Goal: Information Seeking & Learning: Learn about a topic

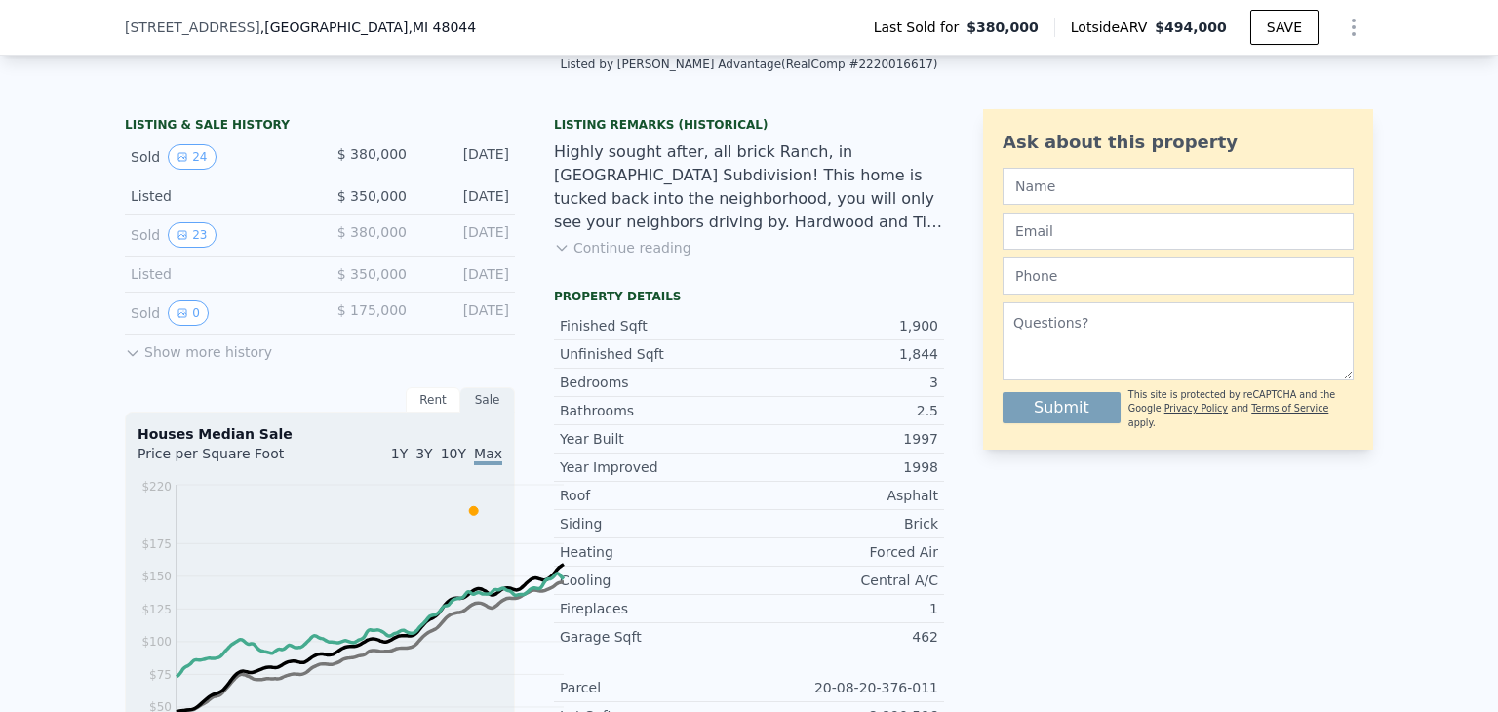
scroll to position [478, 0]
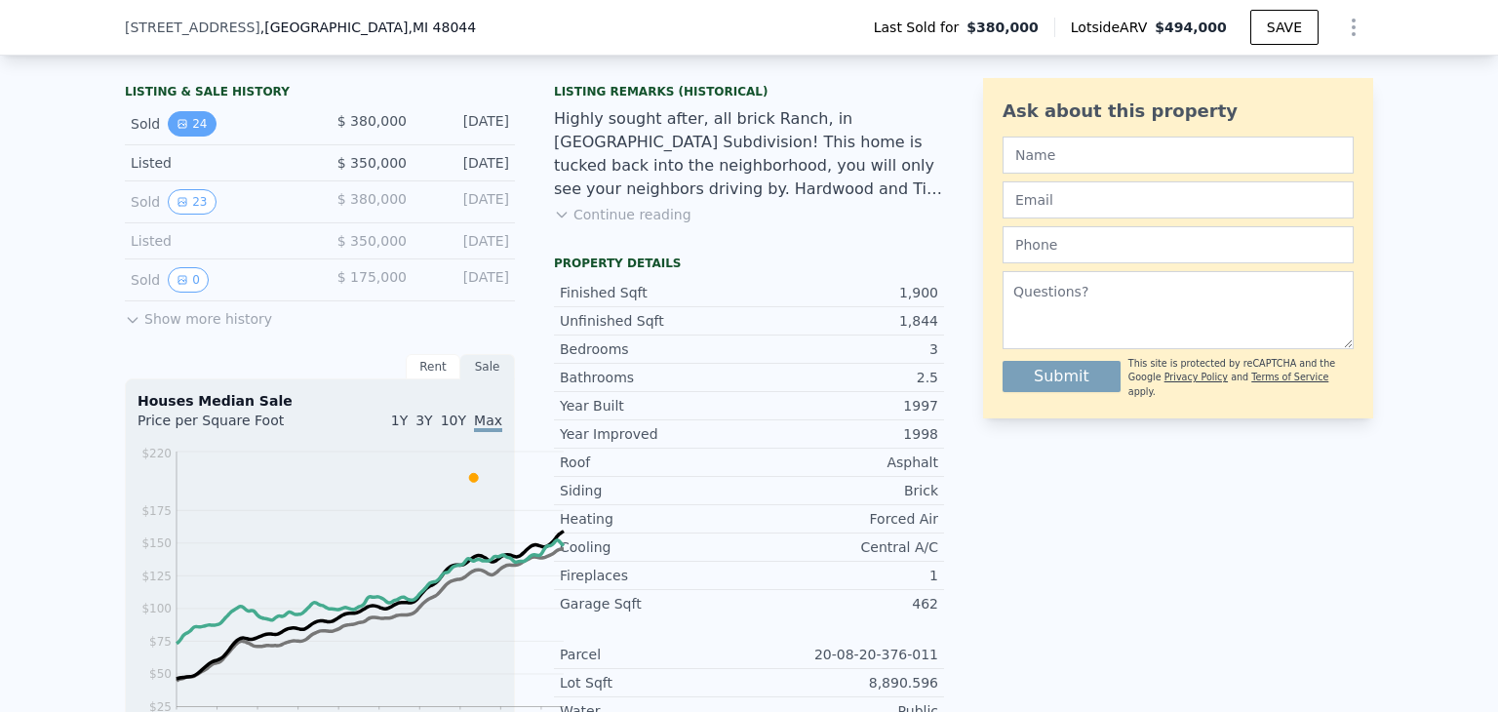
click at [168, 137] on button "24" at bounding box center [192, 123] width 48 height 25
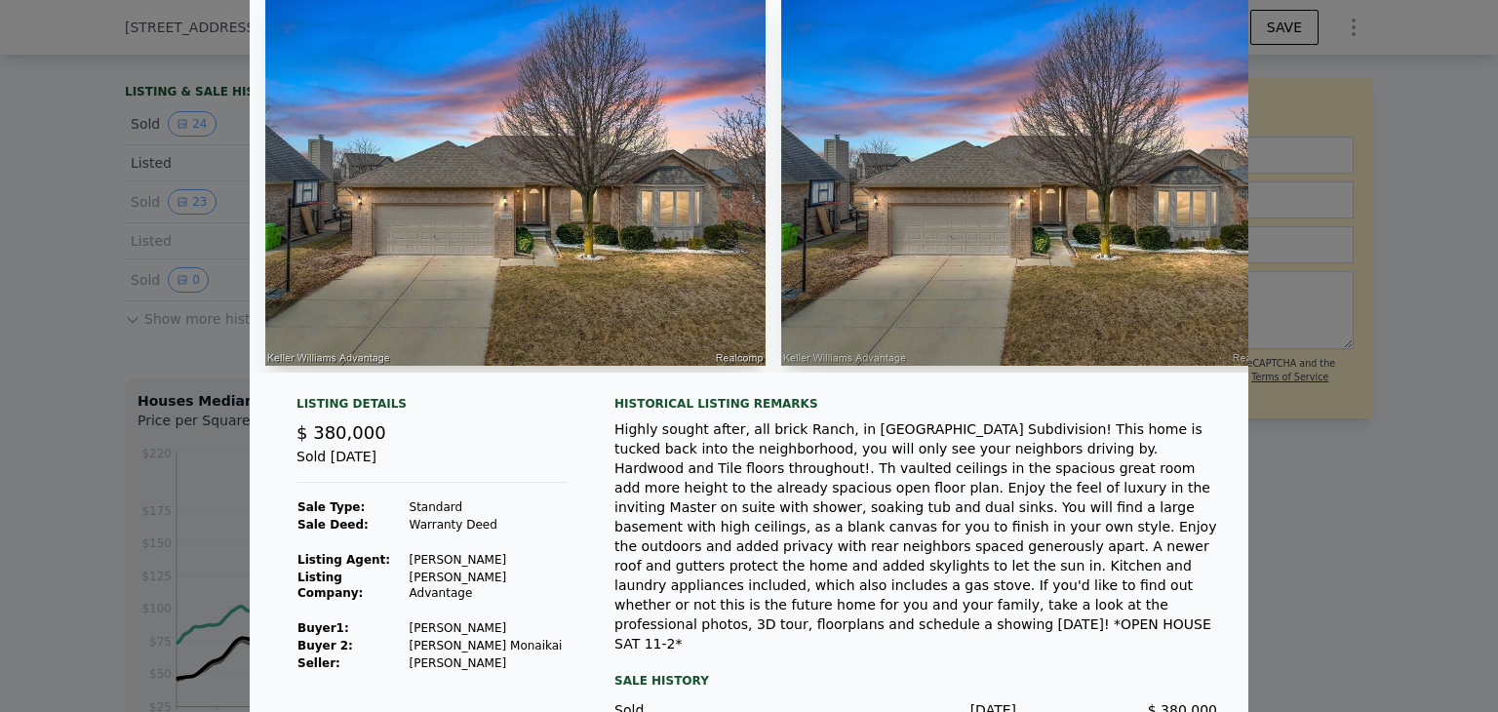
scroll to position [195, 0]
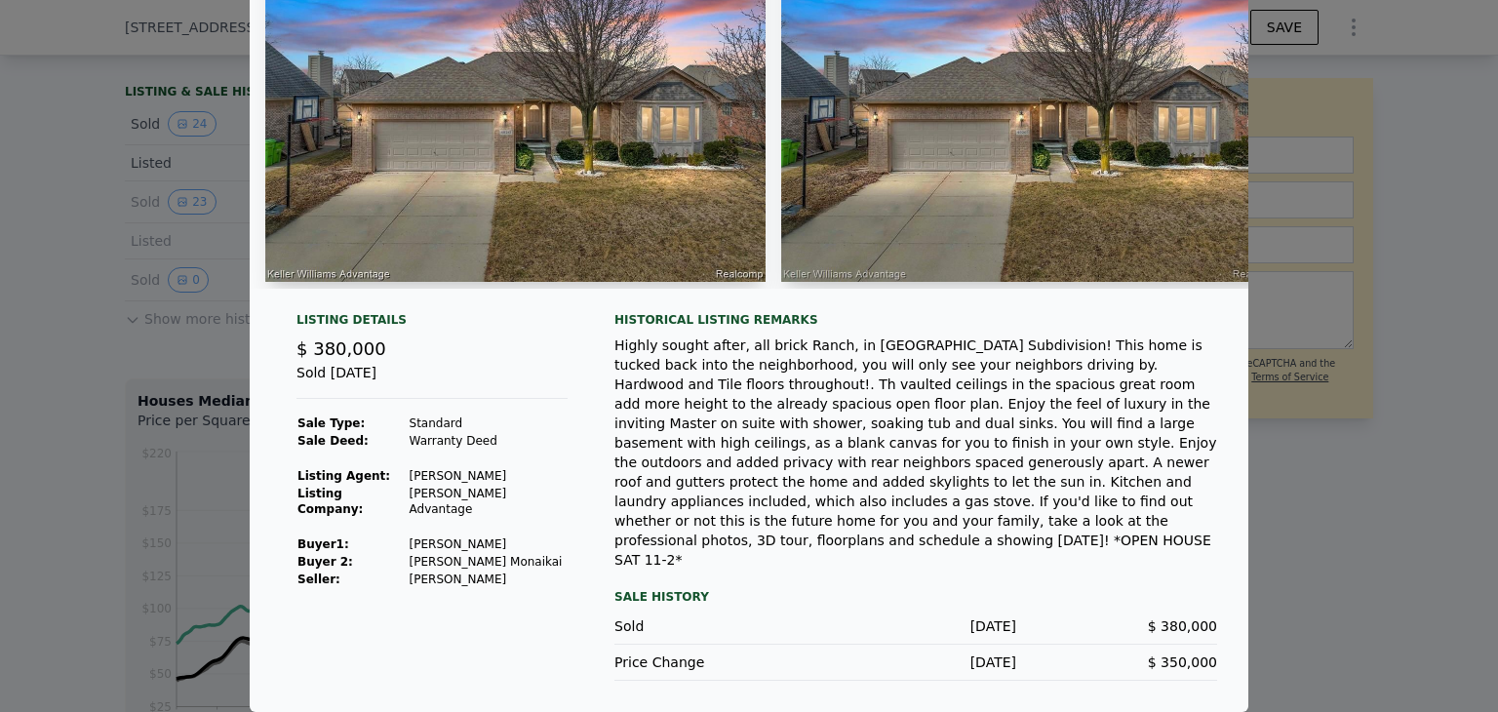
click at [1003, 304] on div at bounding box center [749, 105] width 999 height 397
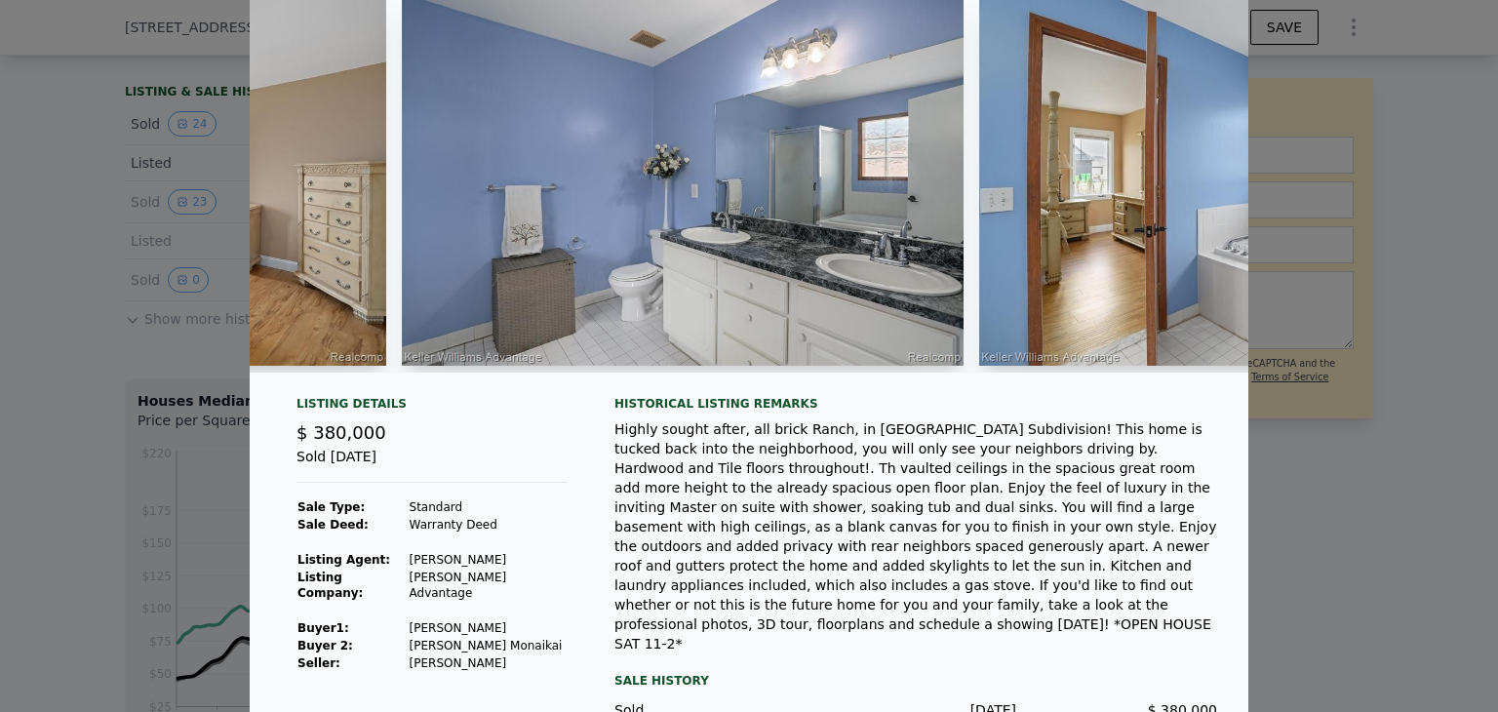
scroll to position [0, 0]
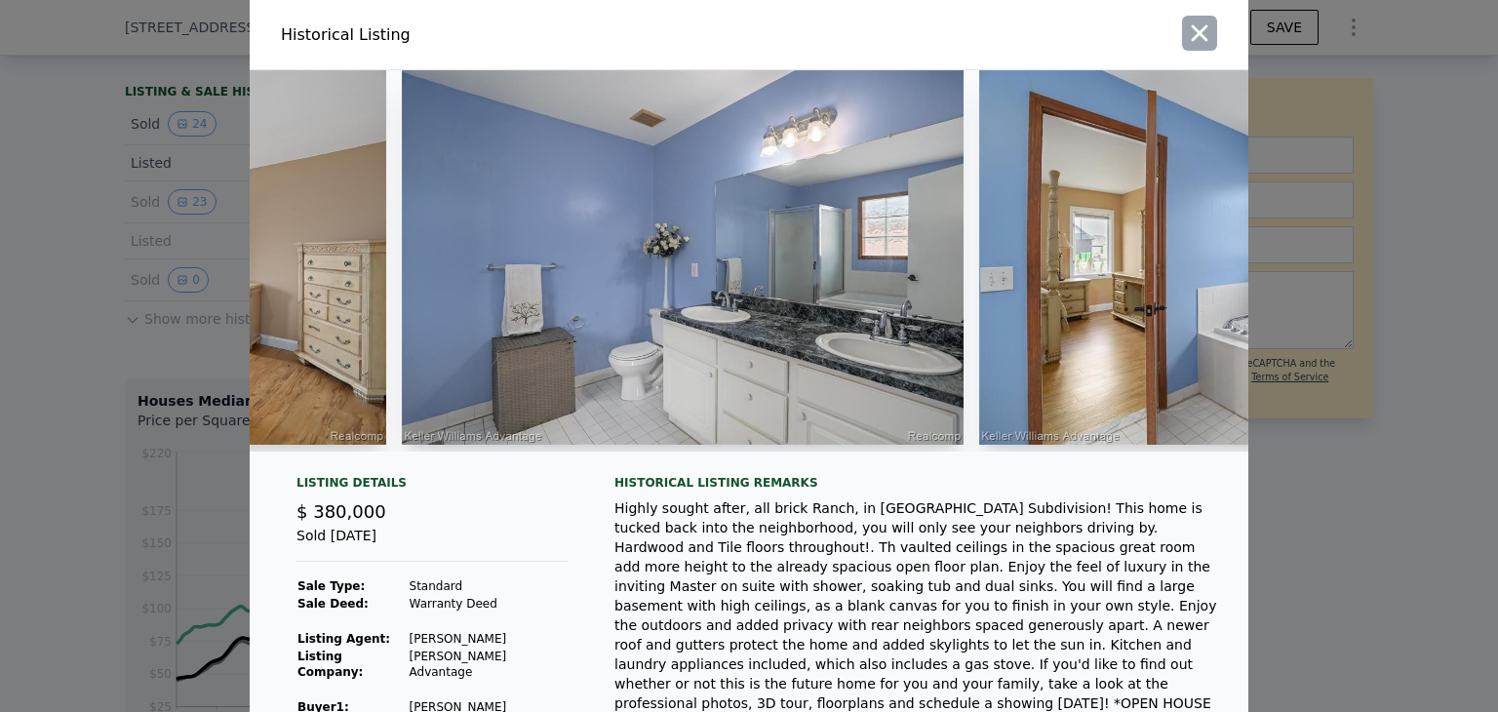
click at [1213, 47] on icon "button" at bounding box center [1199, 33] width 27 height 27
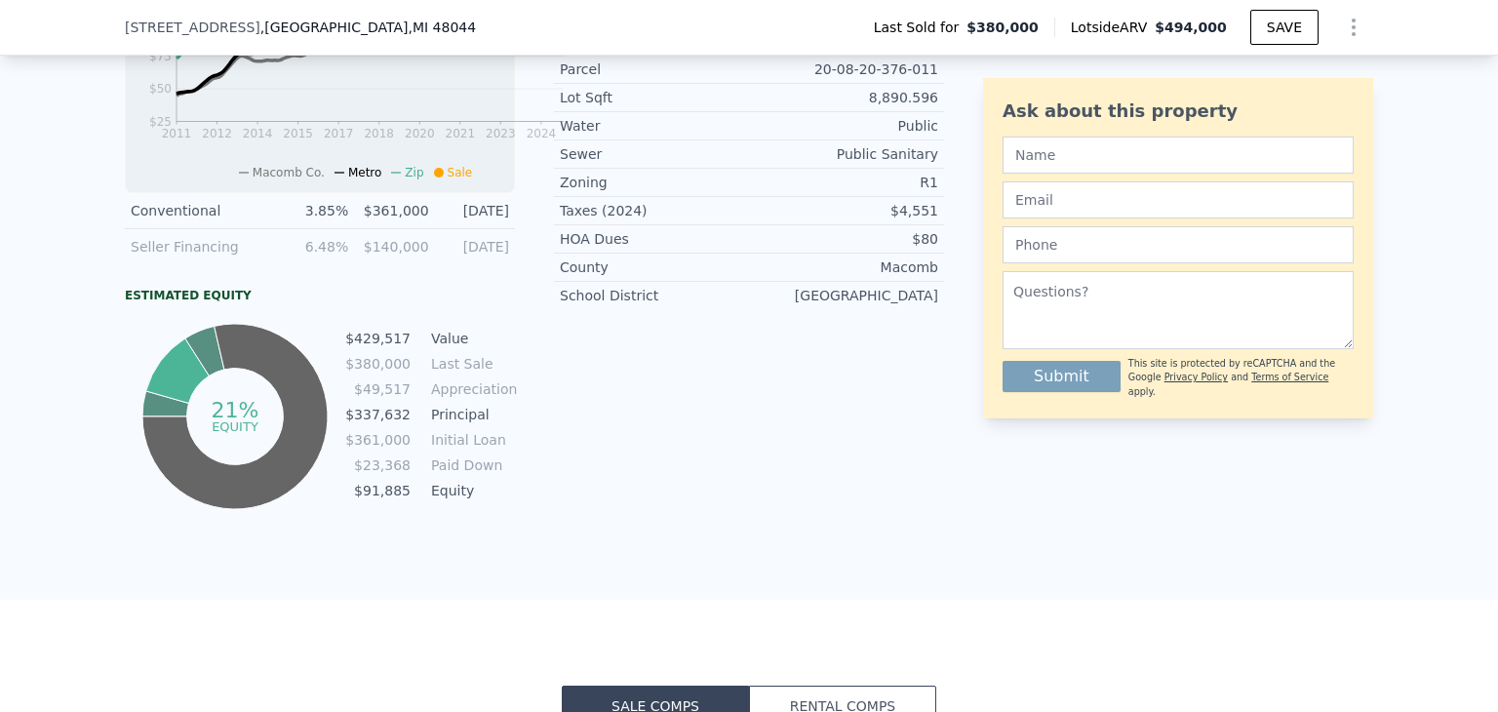
scroll to position [673, 0]
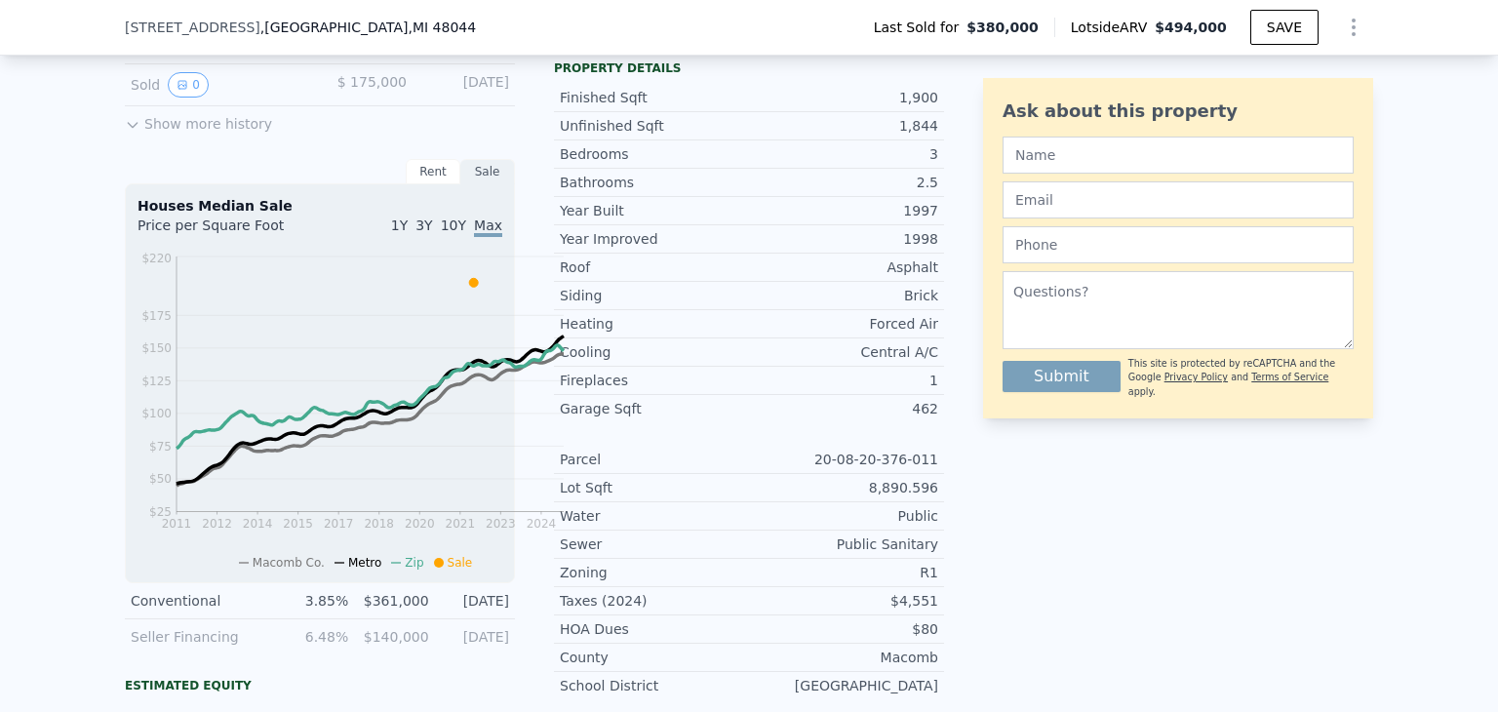
click at [168, 20] on button "23" at bounding box center [192, 6] width 48 height 25
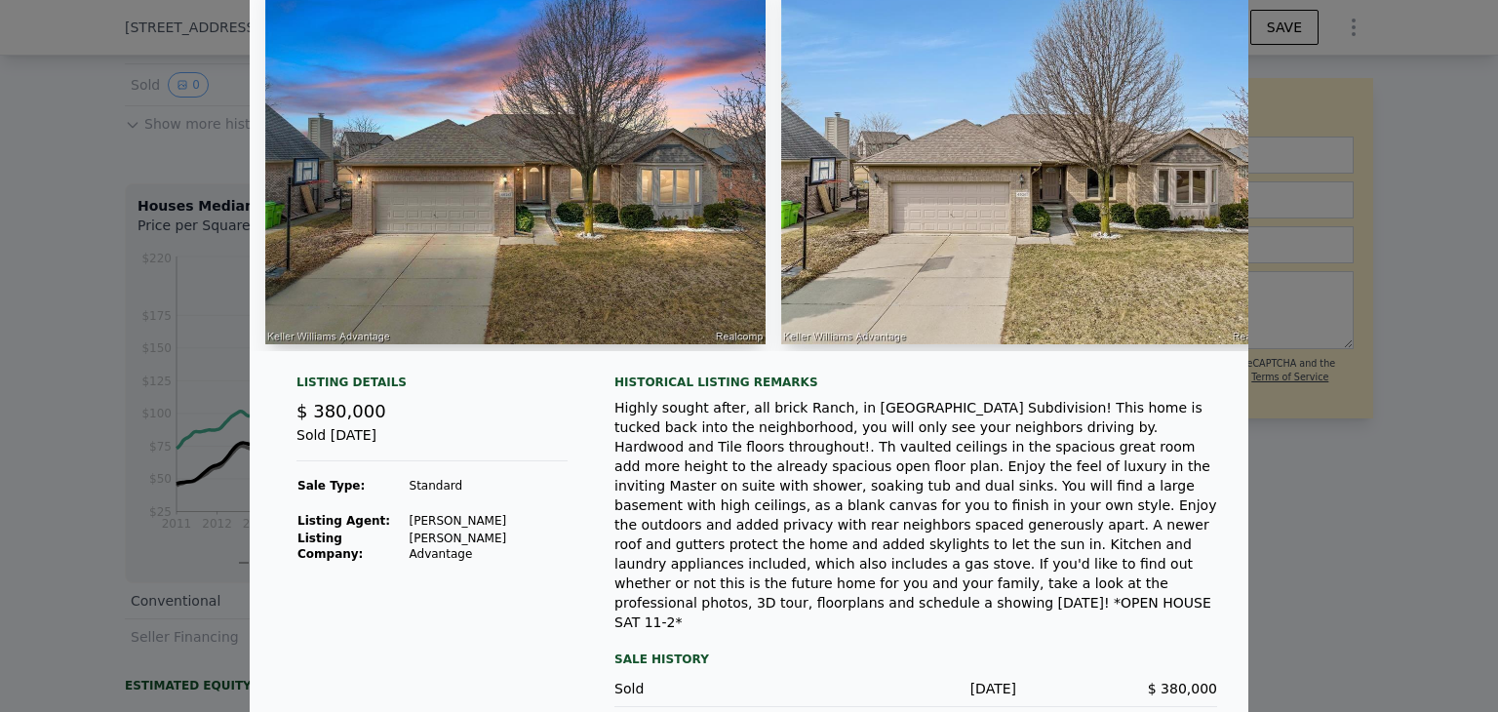
scroll to position [0, 0]
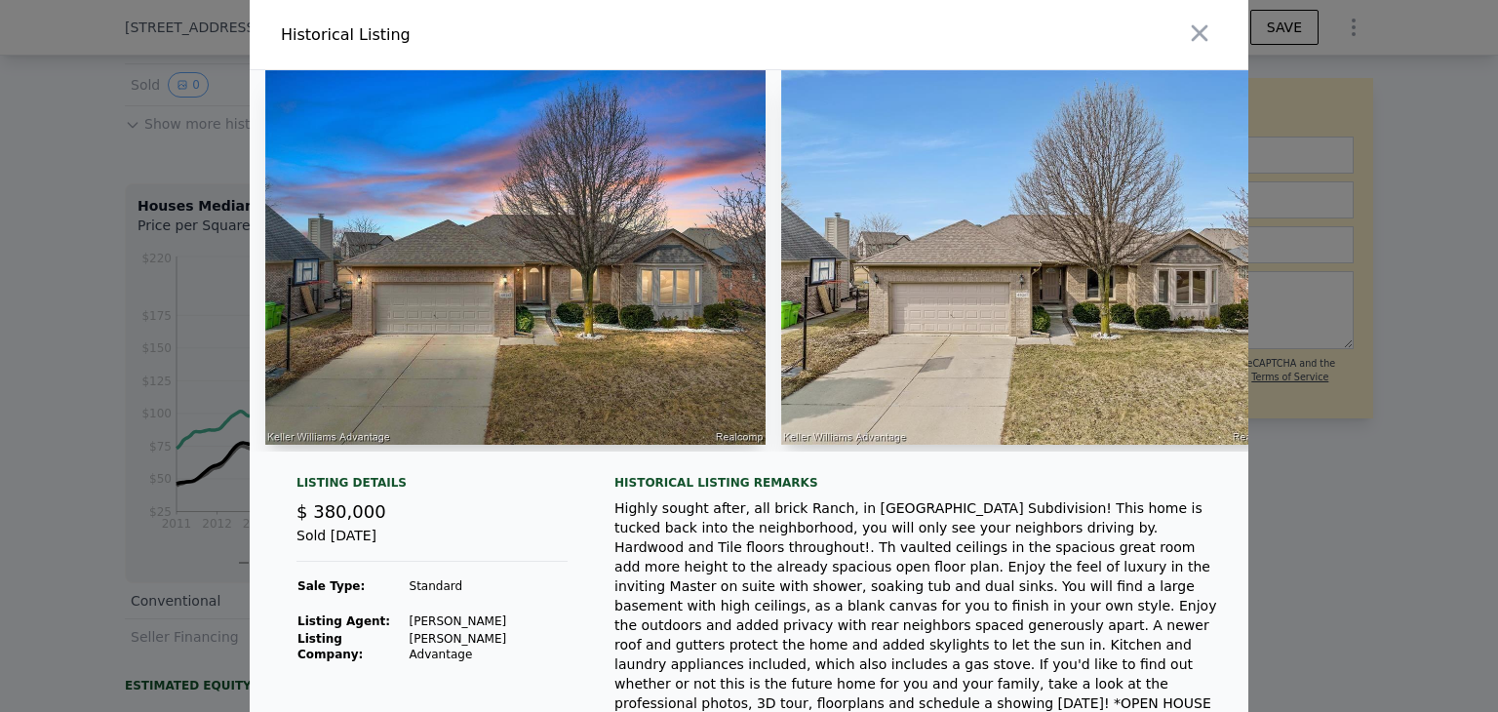
click at [1249, 39] on div at bounding box center [1003, 34] width 492 height 69
click at [1209, 42] on icon "button" at bounding box center [1200, 33] width 17 height 17
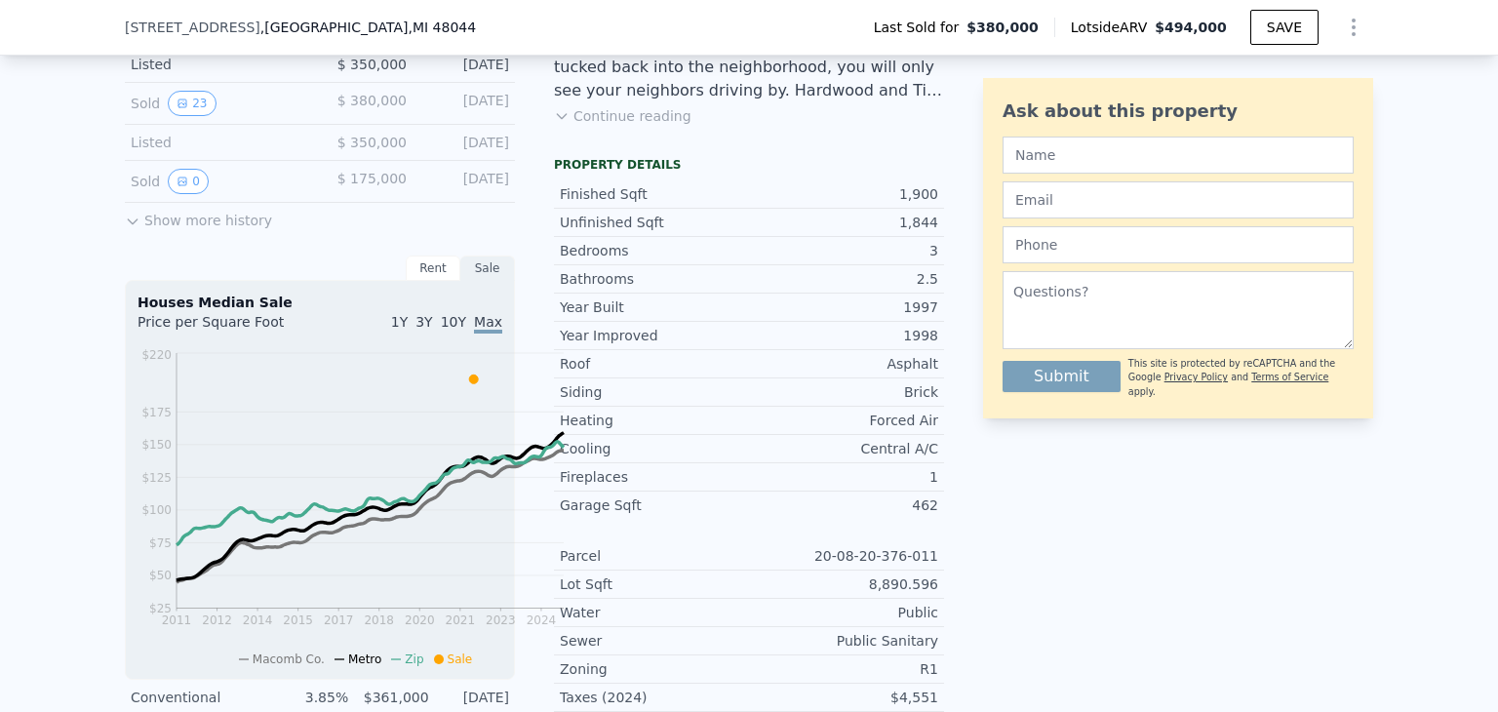
scroll to position [576, 0]
click at [636, 127] on button "Continue reading" at bounding box center [623, 117] width 138 height 20
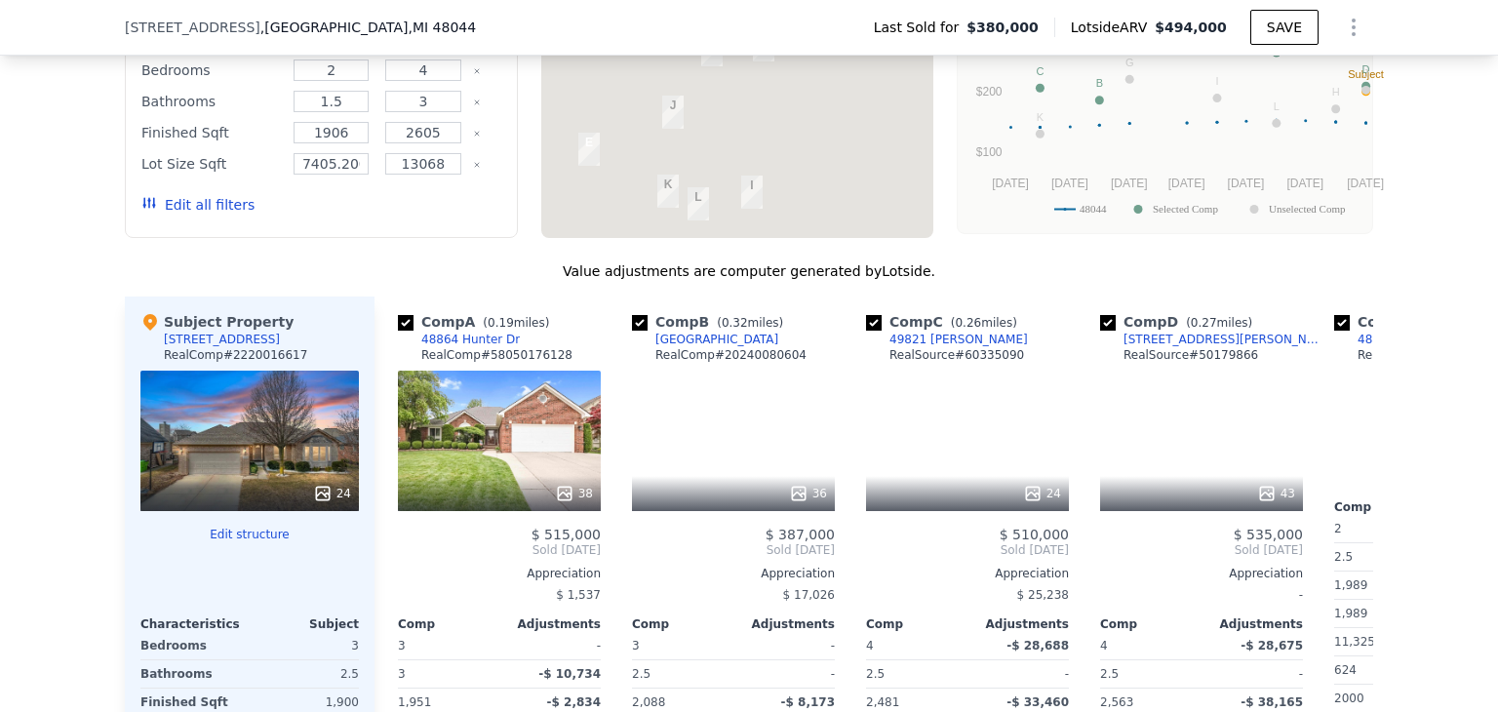
scroll to position [2429, 0]
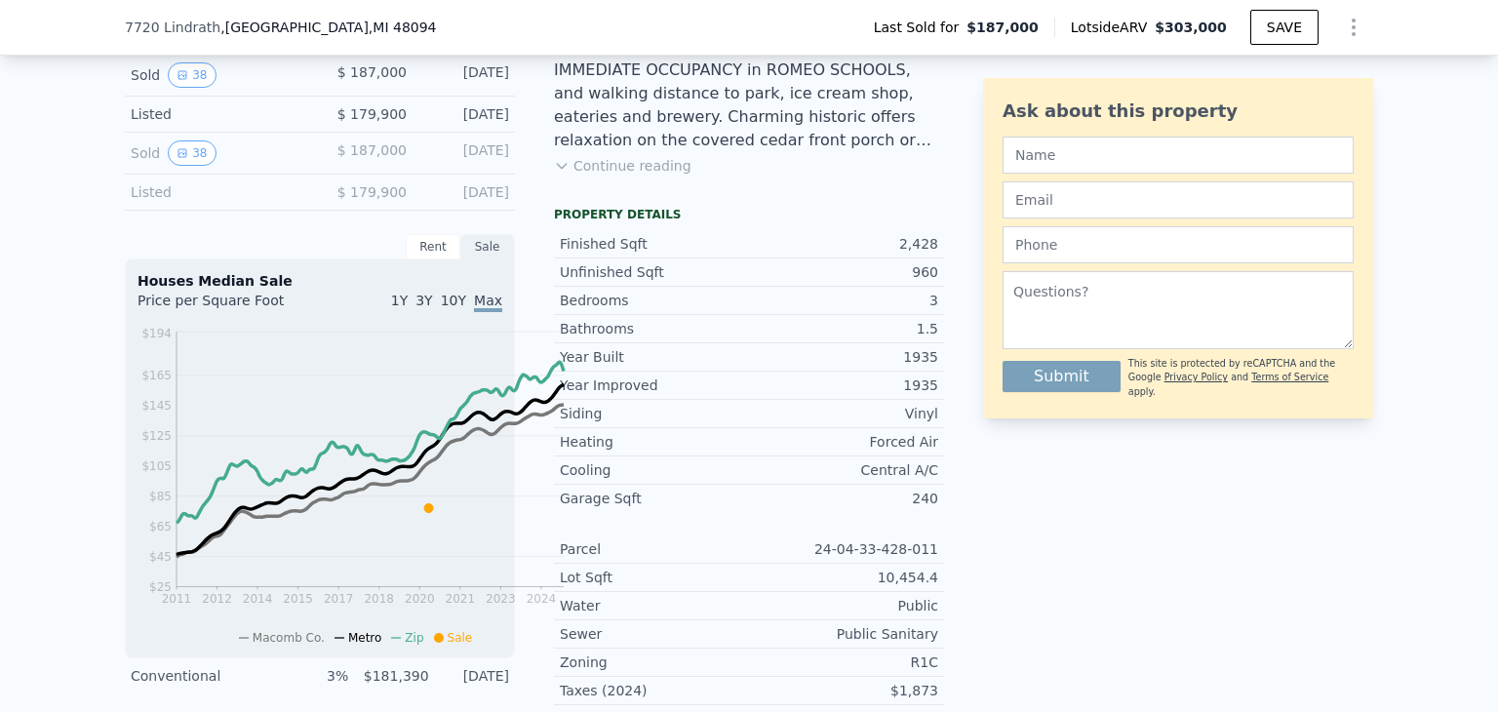
scroll to position [576, 0]
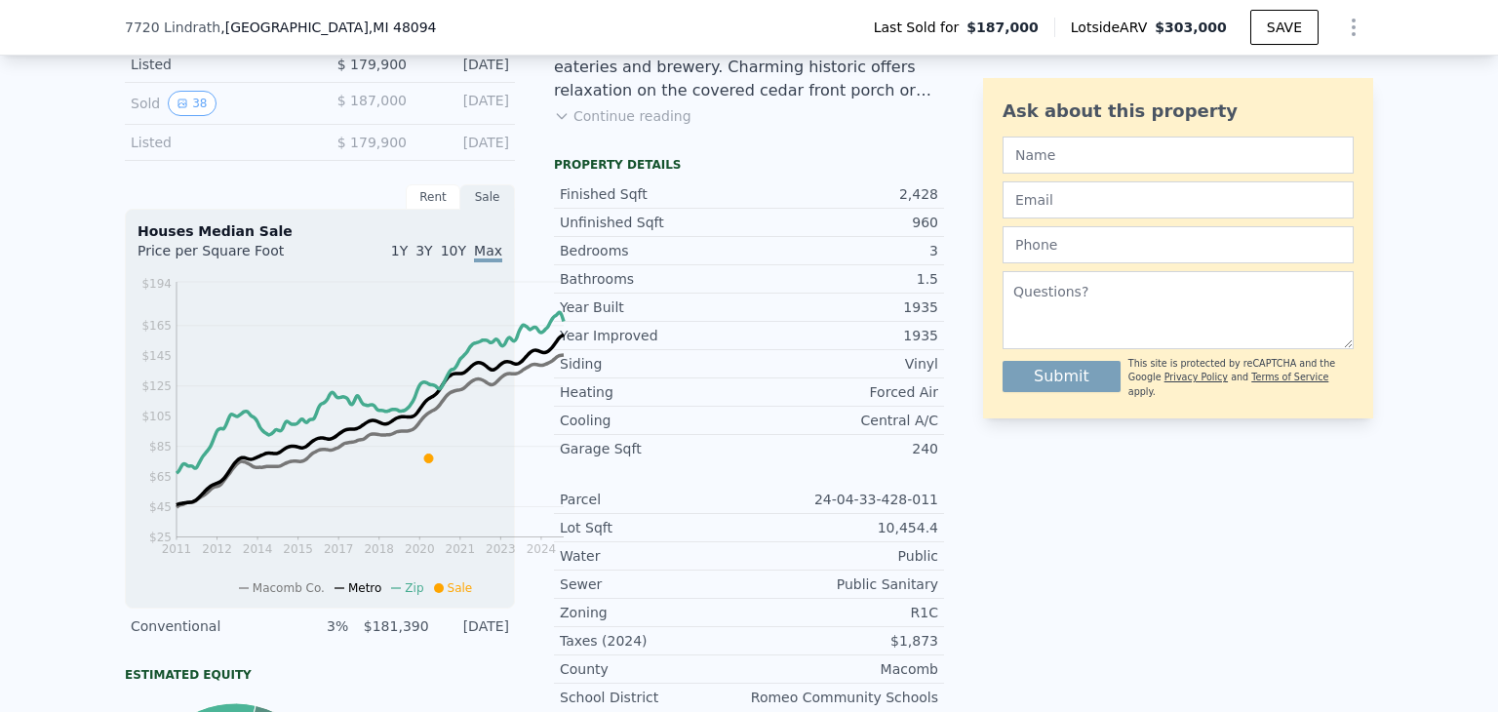
click at [624, 149] on div "Listing Remarks (Historical) IMMEDIATE OCCUPANCY in ROMEO SCHOOLS, and walking …" at bounding box center [749, 67] width 390 height 164
click at [624, 126] on button "Continue reading" at bounding box center [623, 116] width 138 height 20
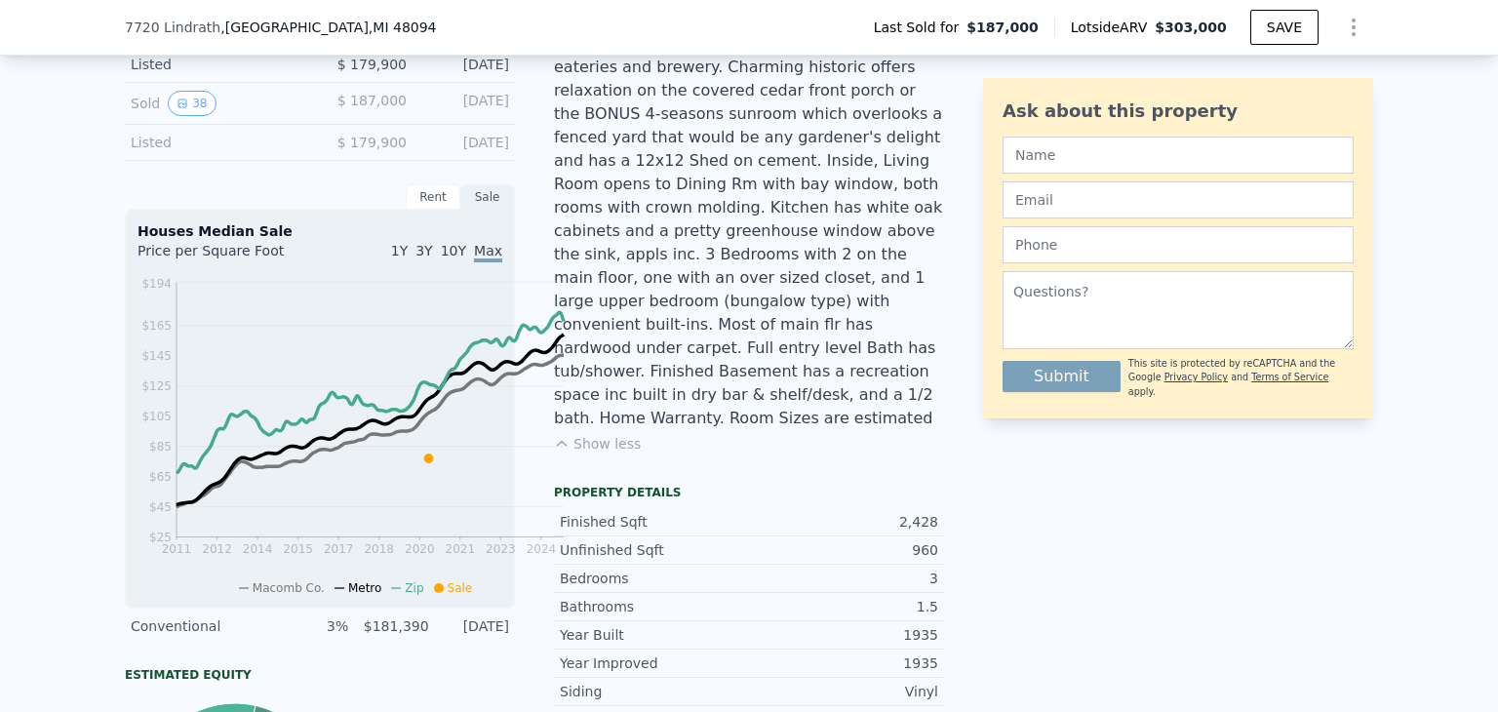
click at [168, 38] on button "38" at bounding box center [192, 25] width 48 height 25
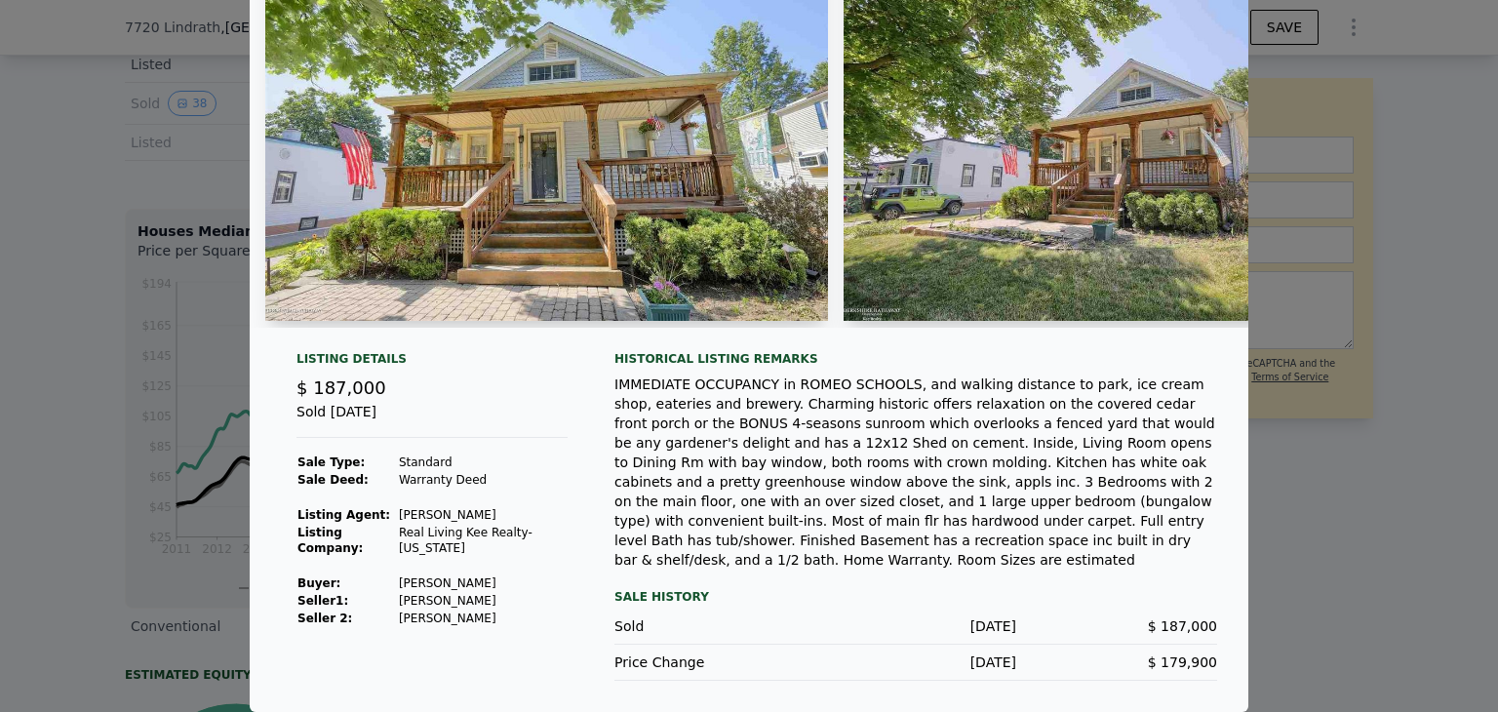
scroll to position [0, 0]
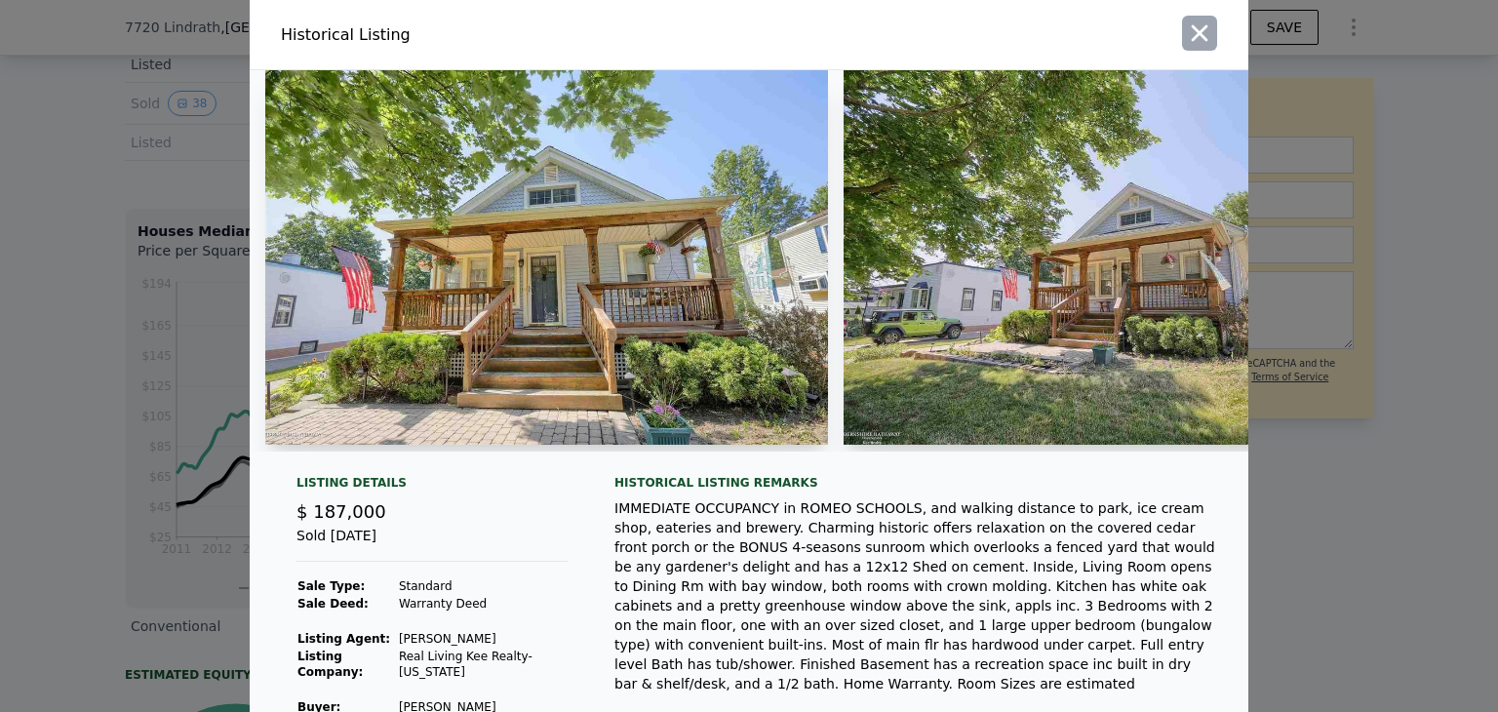
click at [1213, 29] on icon "button" at bounding box center [1199, 33] width 27 height 27
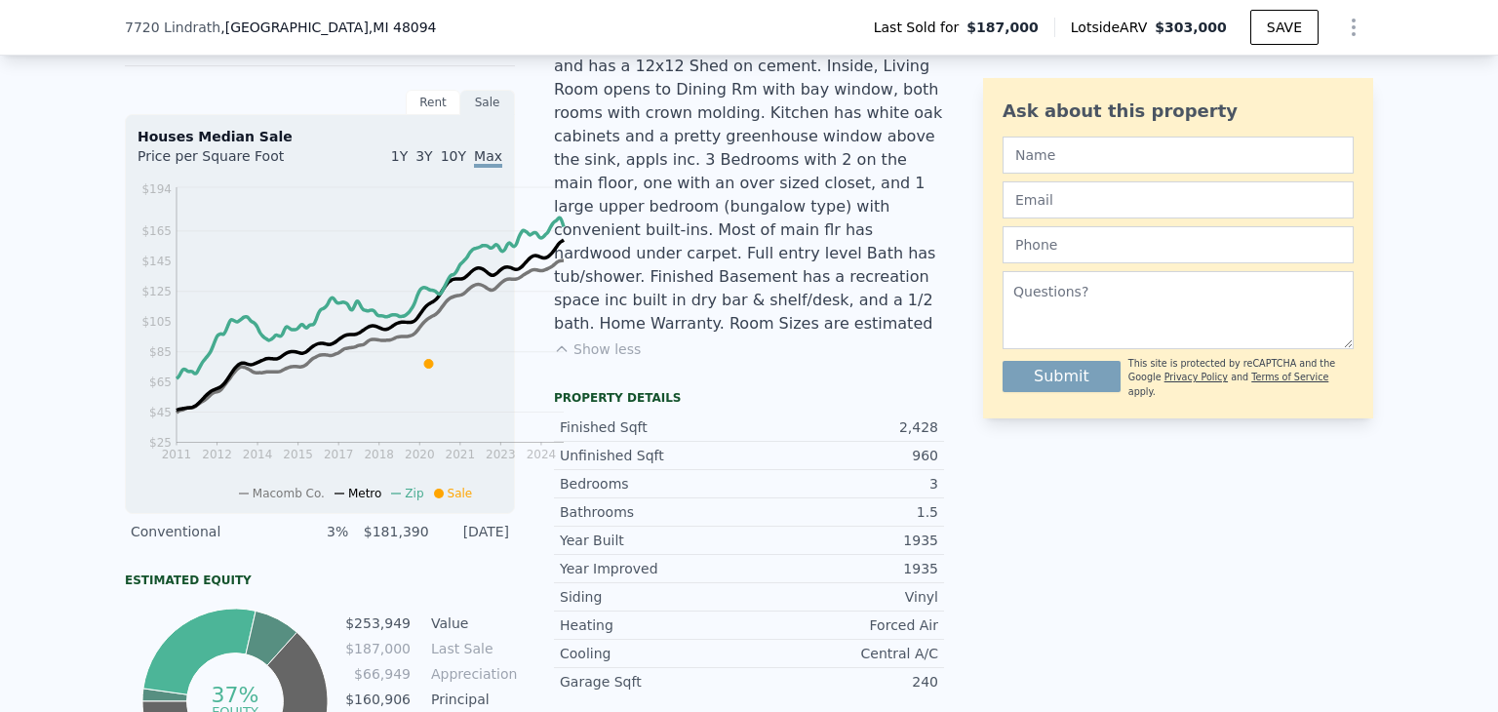
scroll to position [673, 0]
click at [179, 11] on icon "View historical data" at bounding box center [183, 7] width 8 height 8
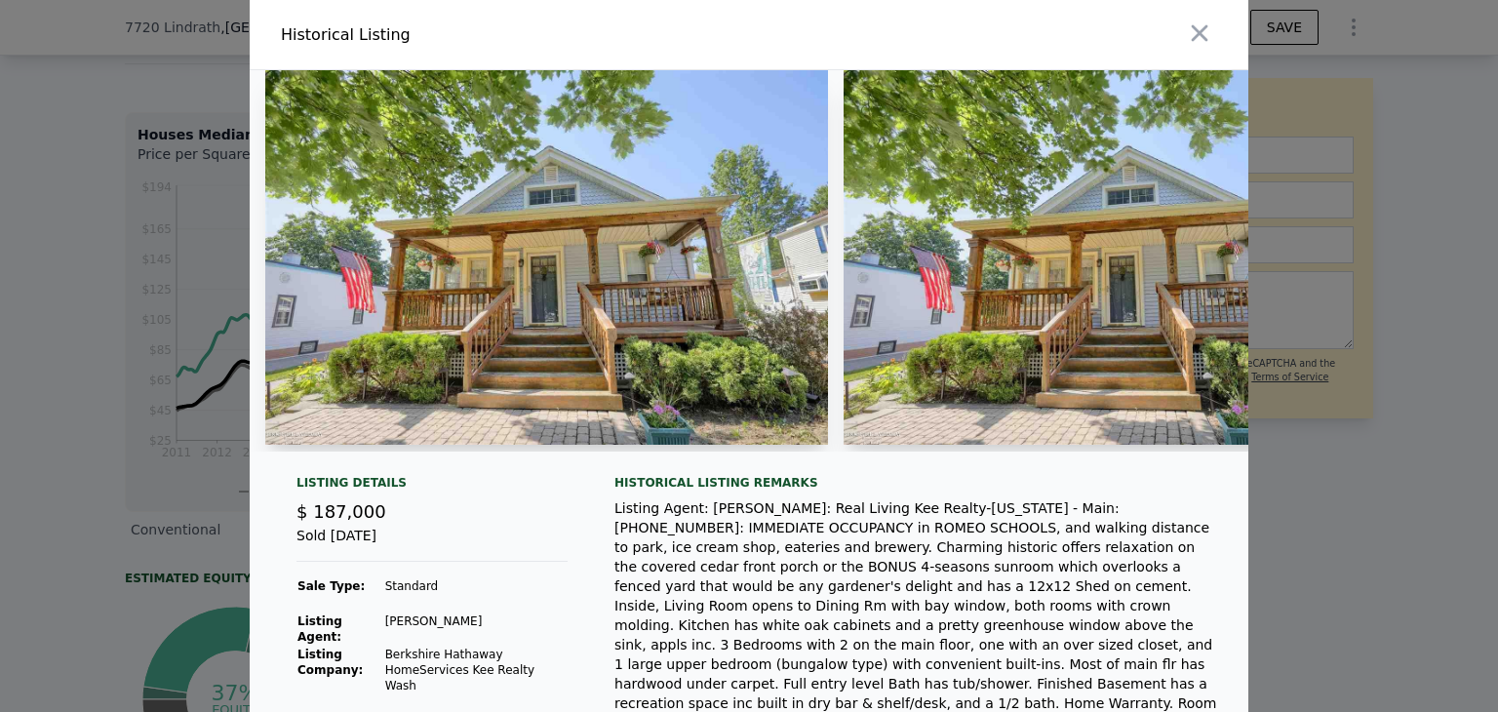
scroll to position [0, 0]
click at [1213, 36] on icon "button" at bounding box center [1199, 33] width 27 height 27
